Goal: Check status

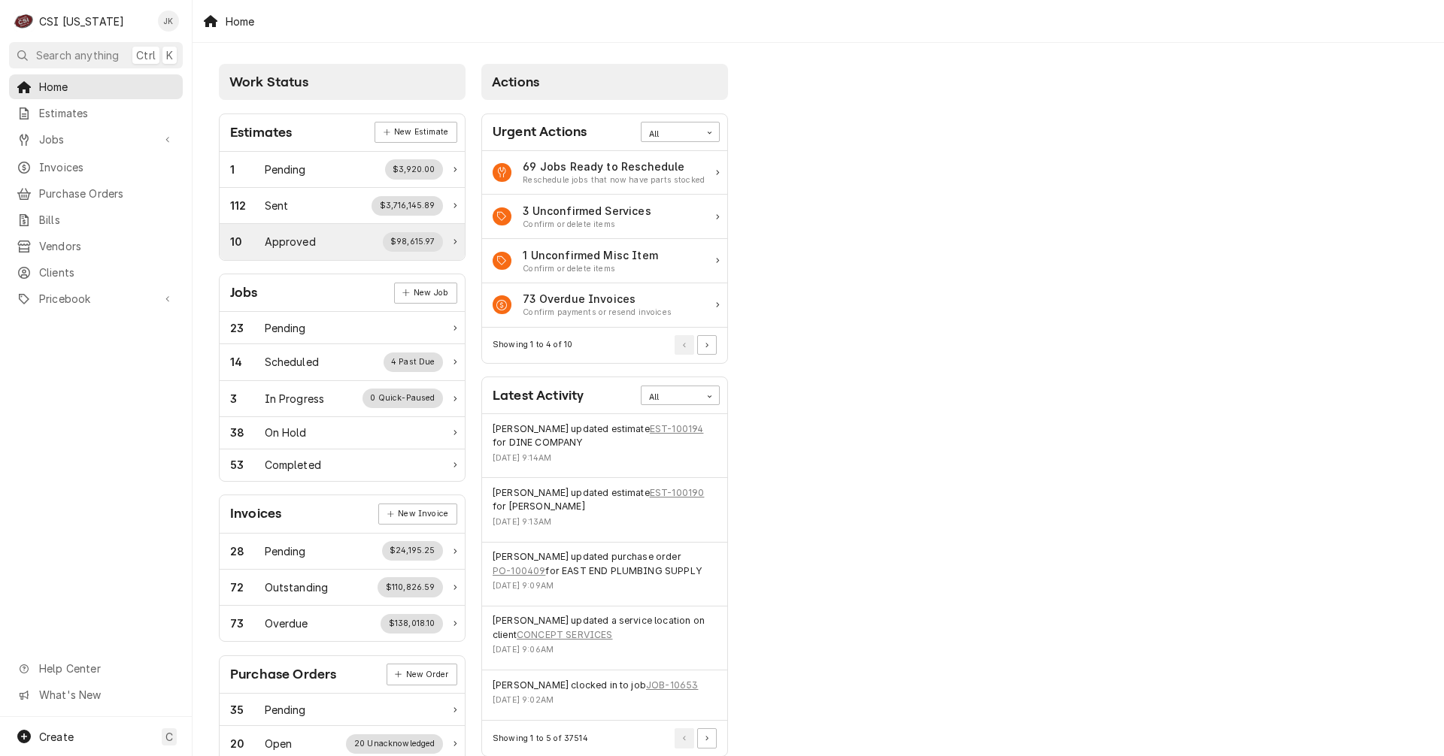
click at [281, 240] on div "Approved" at bounding box center [290, 242] width 51 height 16
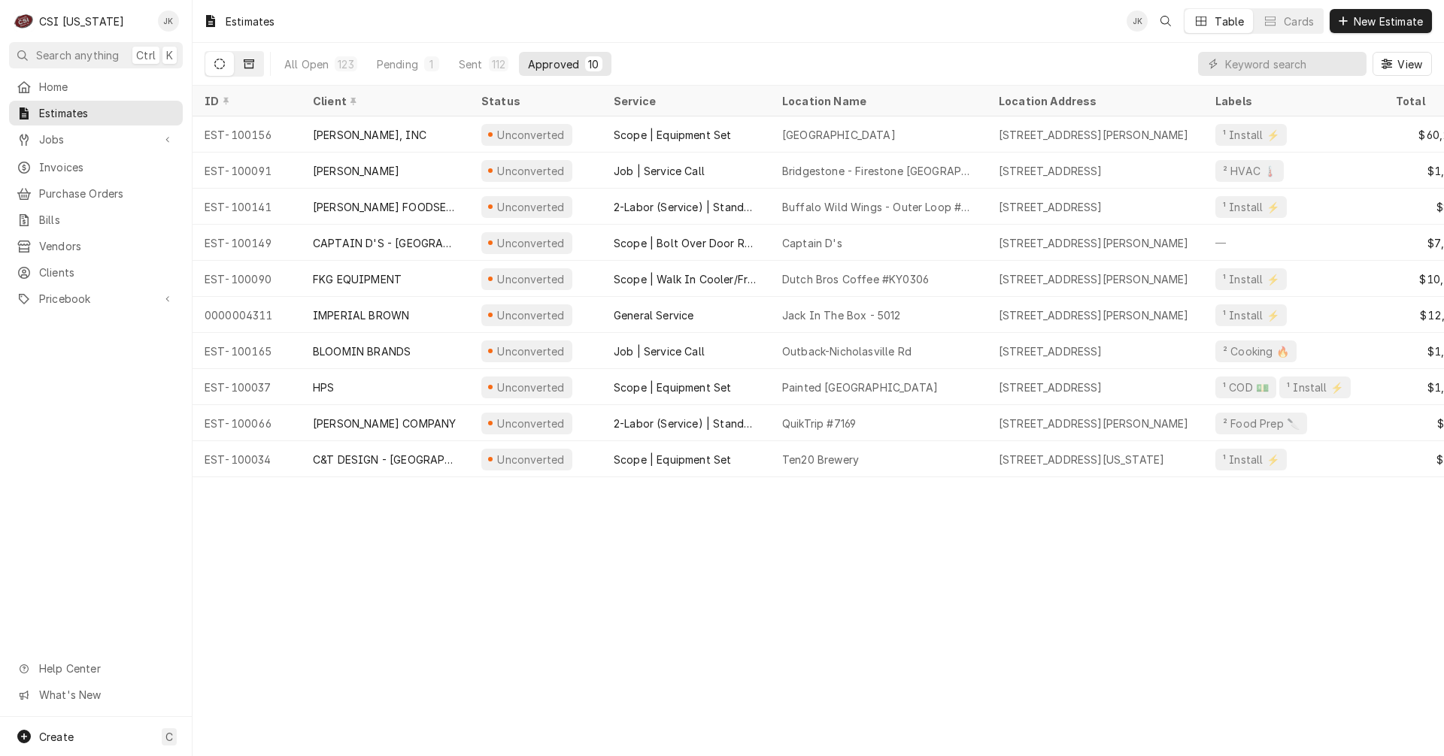
click at [246, 68] on icon "Dynamic Content Wrapper" at bounding box center [249, 63] width 11 height 9
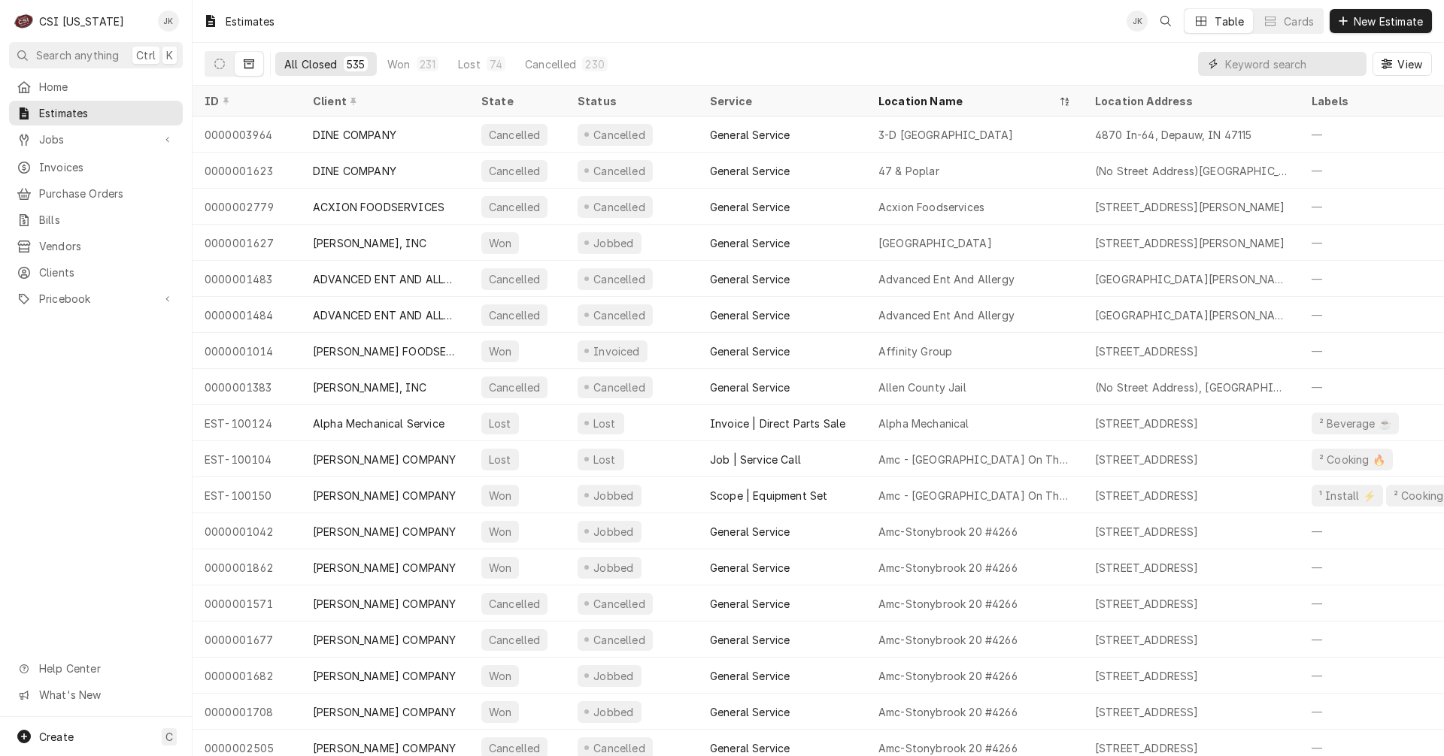
click at [1301, 64] on input "Dynamic Content Wrapper" at bounding box center [1292, 64] width 134 height 24
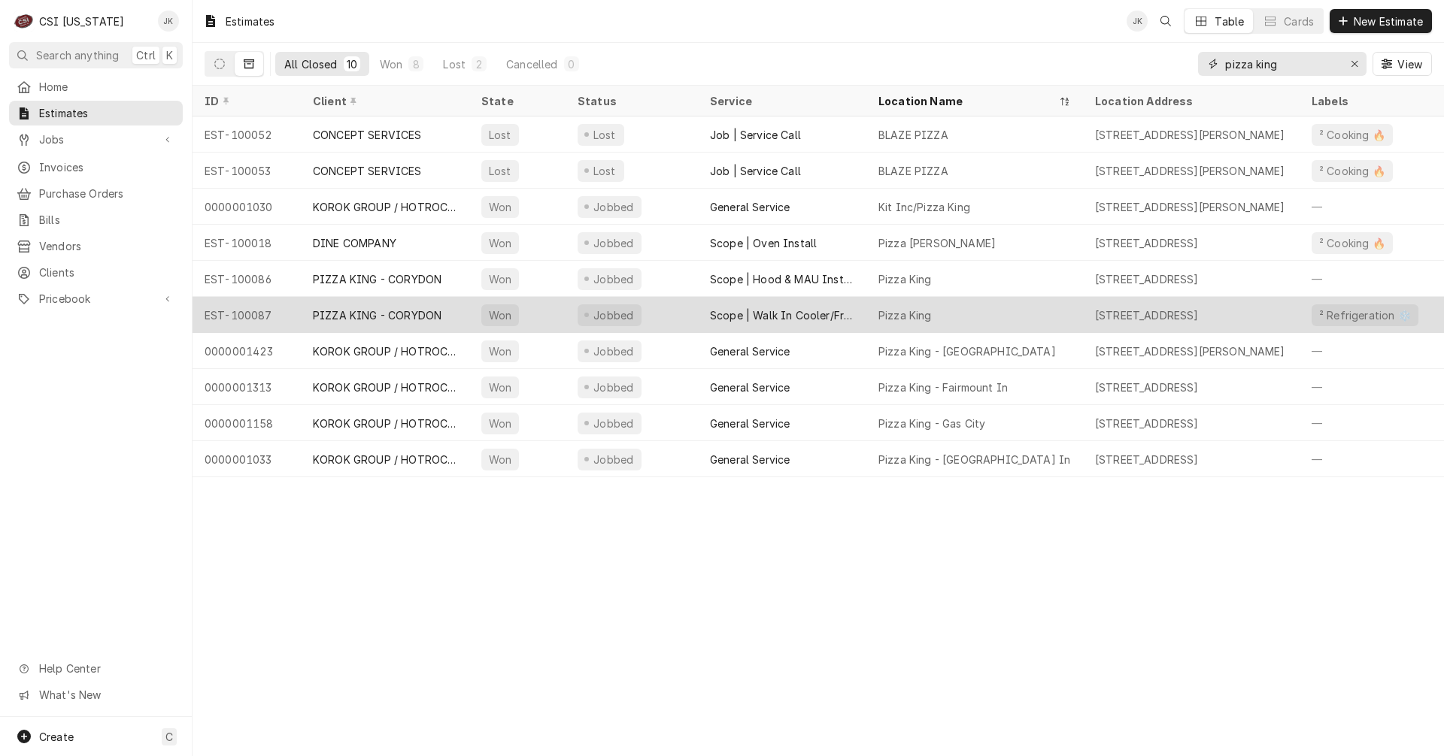
type input "pizza king"
click at [674, 314] on div "Jobbed" at bounding box center [631, 315] width 132 height 36
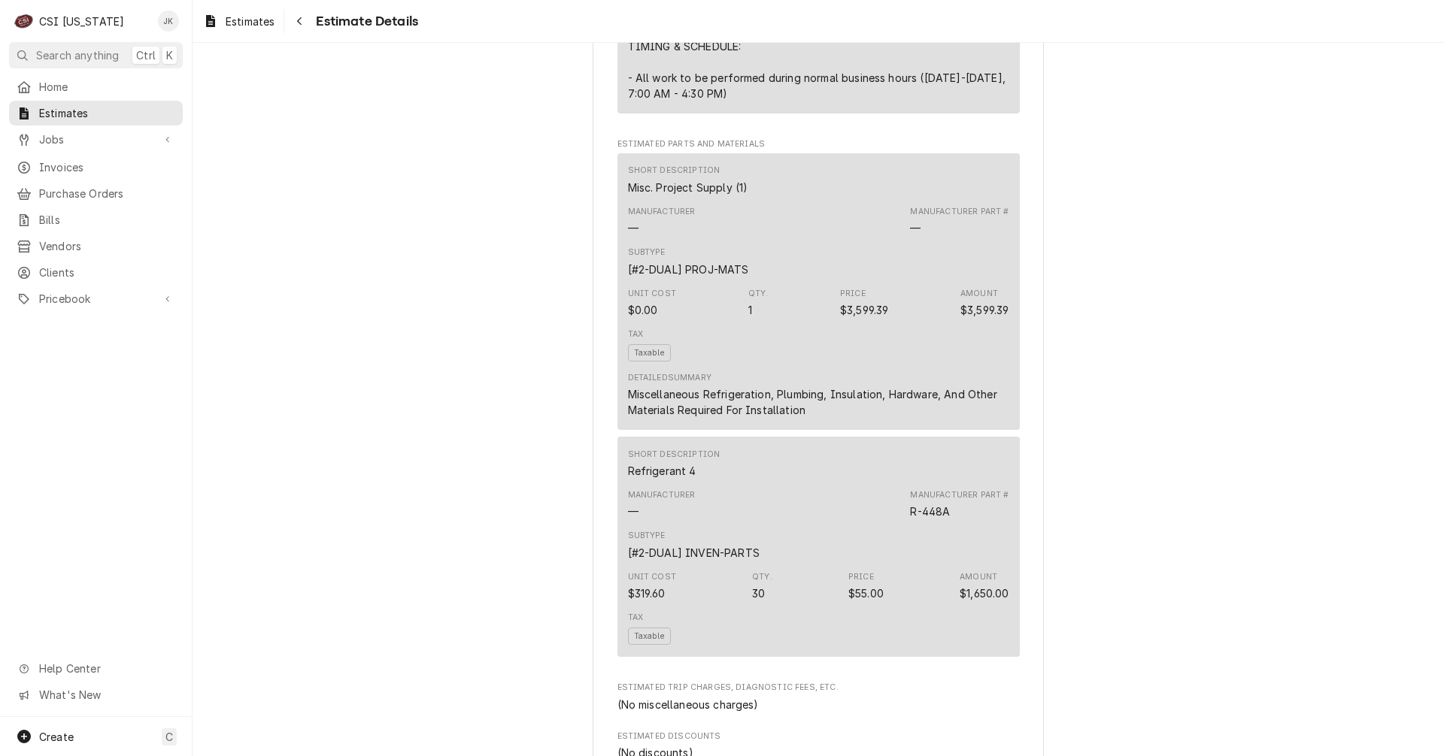
scroll to position [1504, 0]
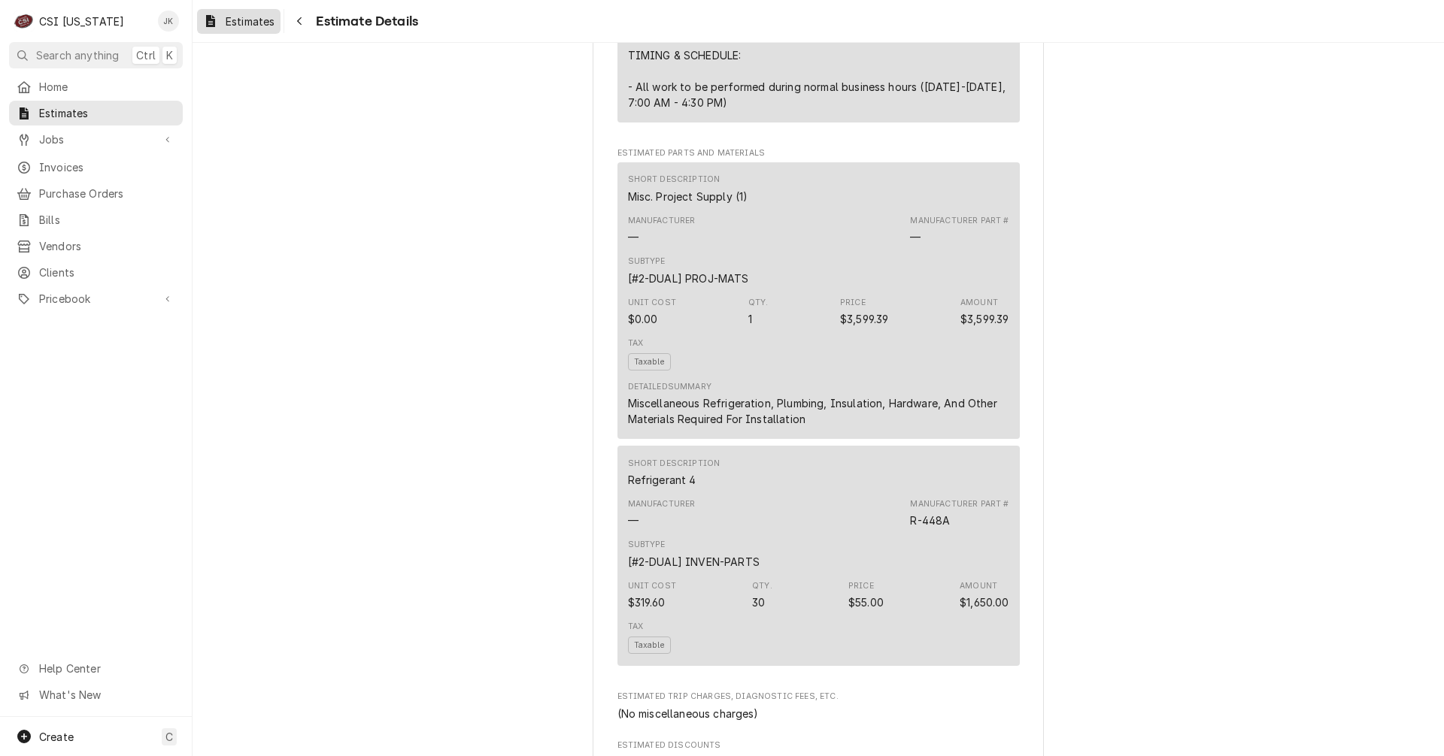
click at [252, 19] on span "Estimates" at bounding box center [250, 22] width 49 height 16
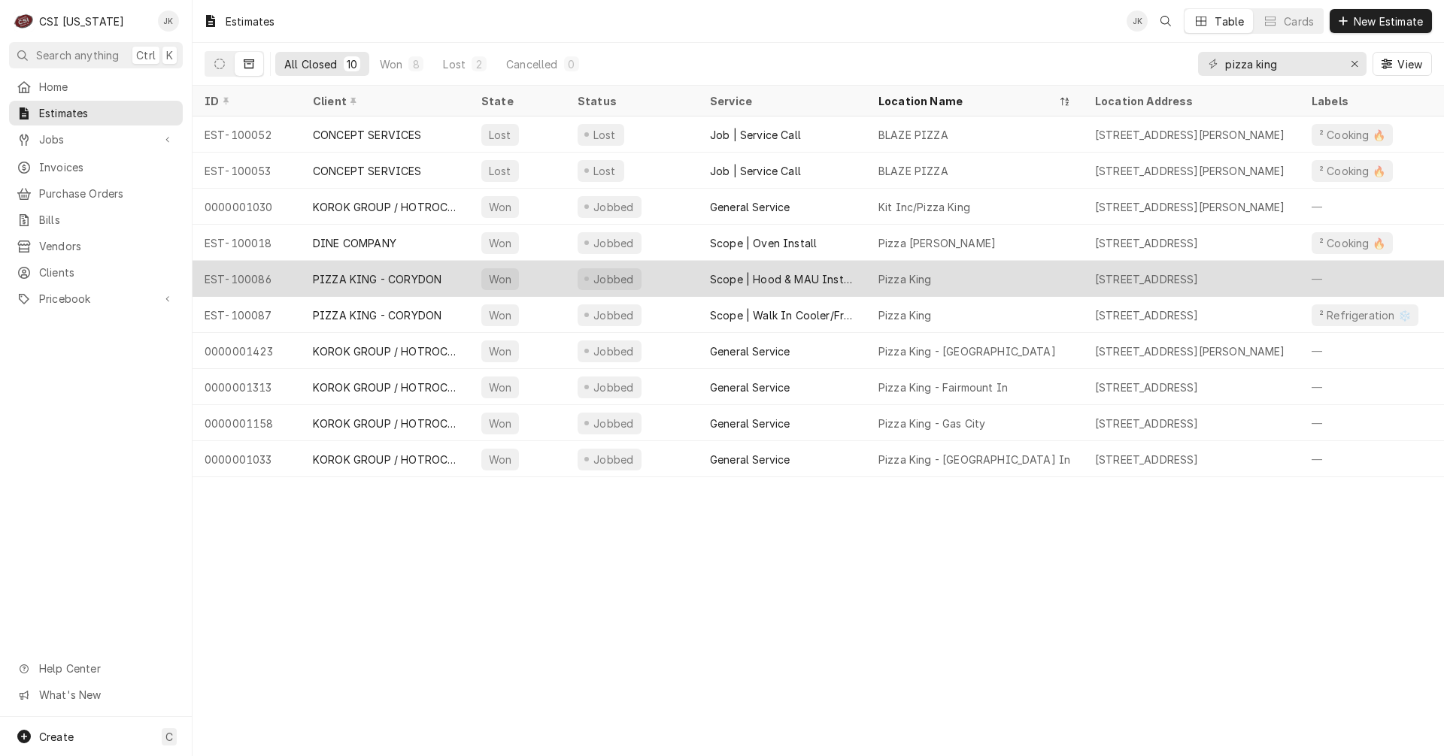
click at [427, 271] on div "PIZZA KING - CORYDON" at bounding box center [377, 279] width 129 height 16
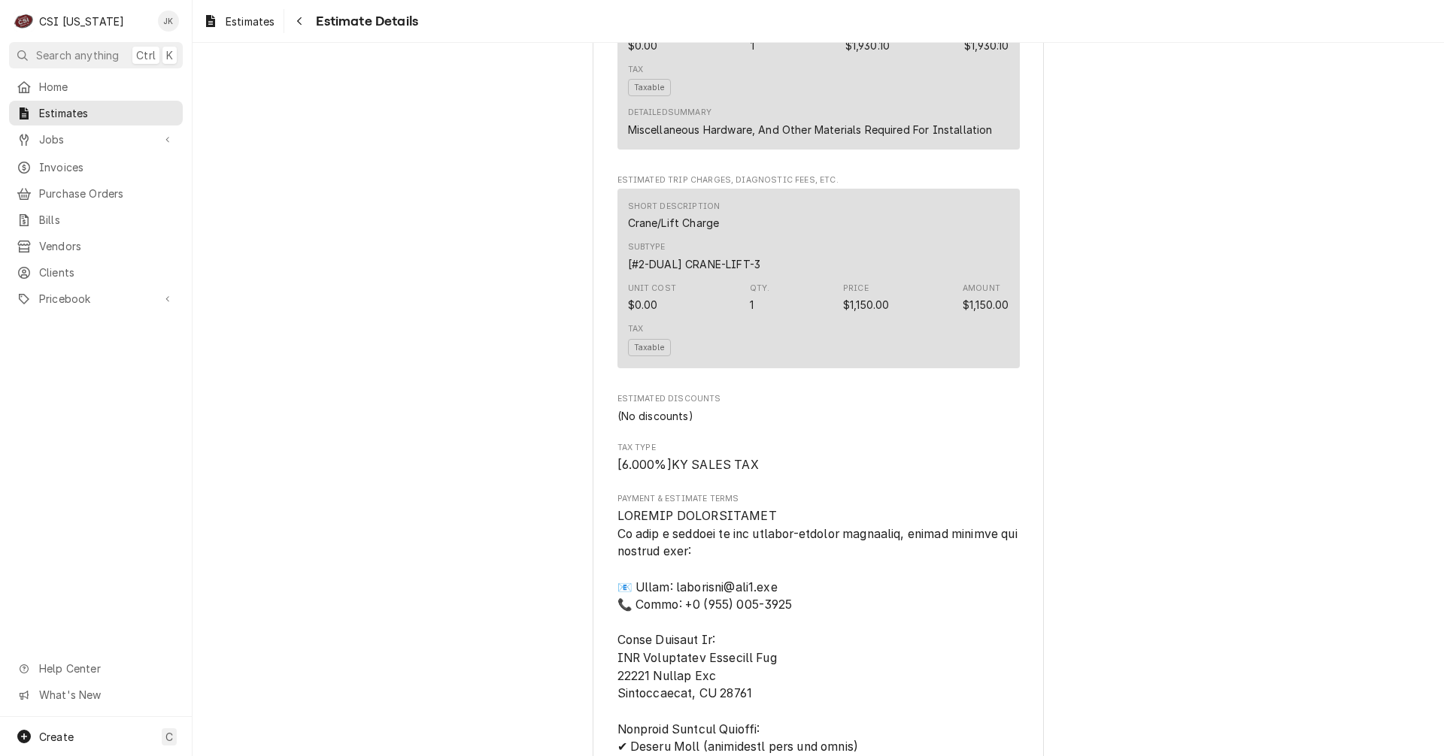
scroll to position [1567, 0]
